Goal: Browse casually: Explore the website without a specific task or goal

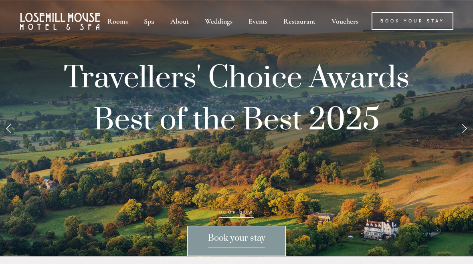
click at [114, 20] on div "Rooms" at bounding box center [117, 21] width 35 height 18
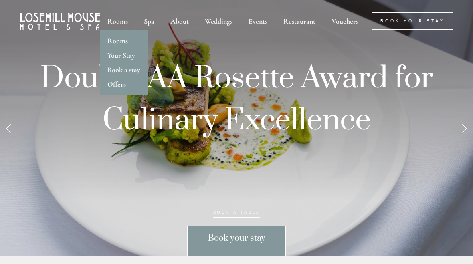
click at [124, 40] on link "Rooms" at bounding box center [117, 40] width 20 height 9
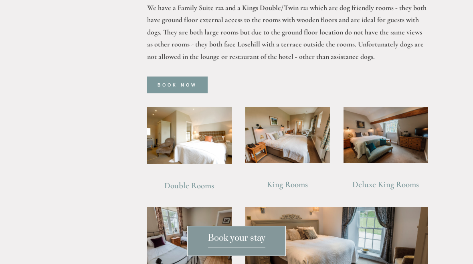
scroll to position [489, 0]
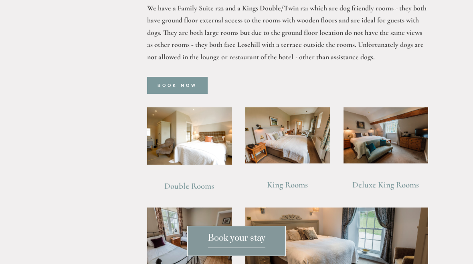
click at [189, 77] on link "Book Now" at bounding box center [177, 85] width 61 height 17
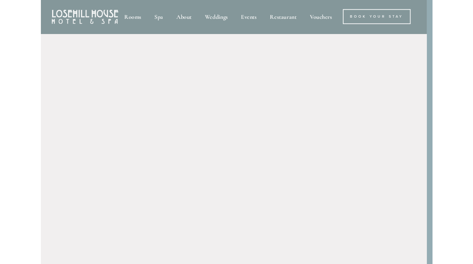
scroll to position [0, 7]
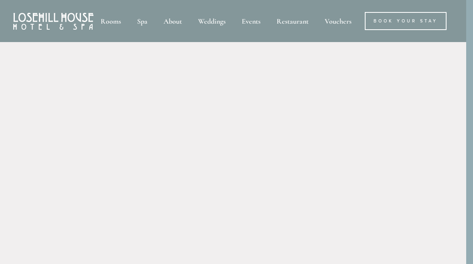
click at [143, 21] on div "Spa" at bounding box center [142, 21] width 25 height 18
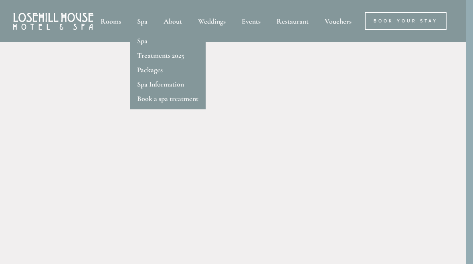
click at [183, 58] on link "Treatments 2025" at bounding box center [160, 55] width 47 height 9
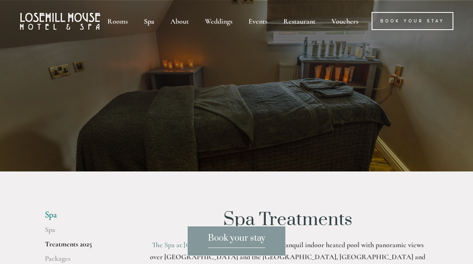
click at [307, 21] on div "Restaurant" at bounding box center [299, 21] width 47 height 18
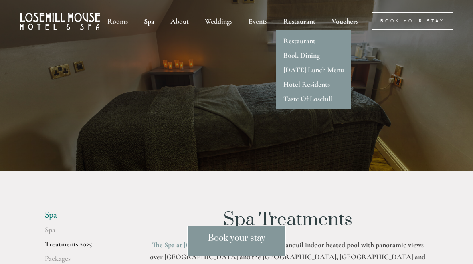
click at [306, 85] on link "Hotel Residents" at bounding box center [307, 84] width 47 height 9
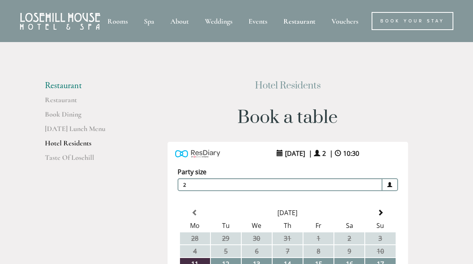
click at [263, 27] on div "Events" at bounding box center [257, 21] width 33 height 18
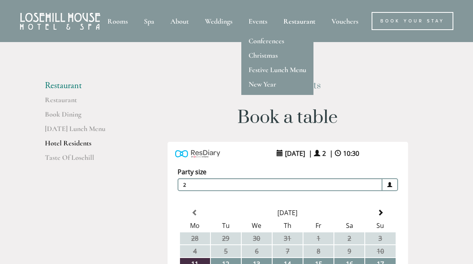
click at [272, 56] on link "Christmas" at bounding box center [263, 55] width 29 height 9
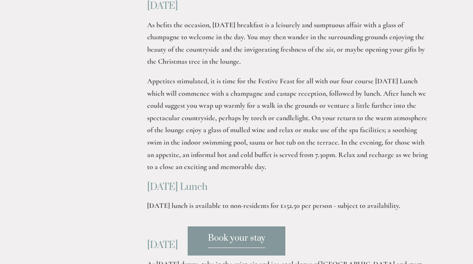
scroll to position [696, 0]
